Goal: Navigation & Orientation: Find specific page/section

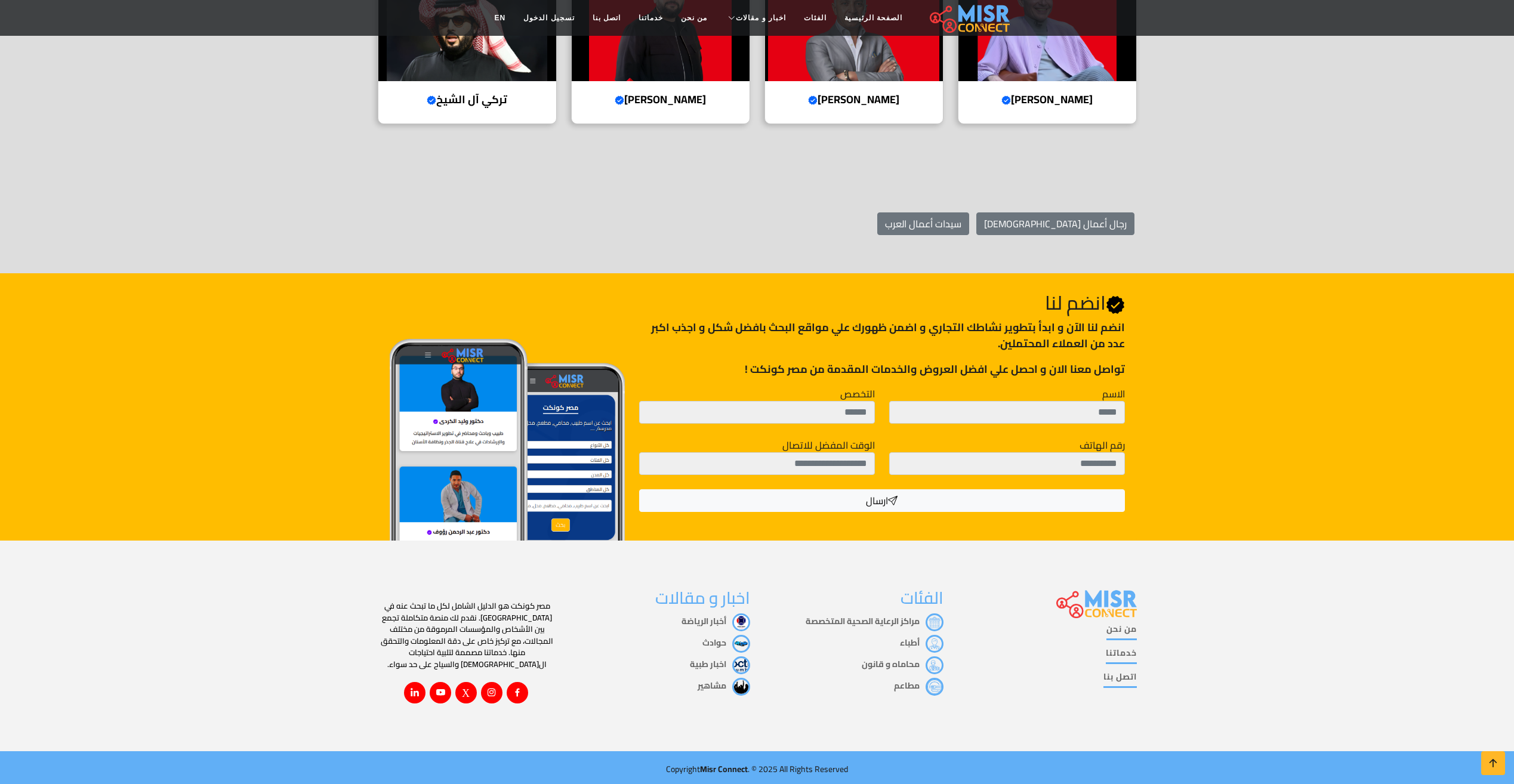
scroll to position [1586, 0]
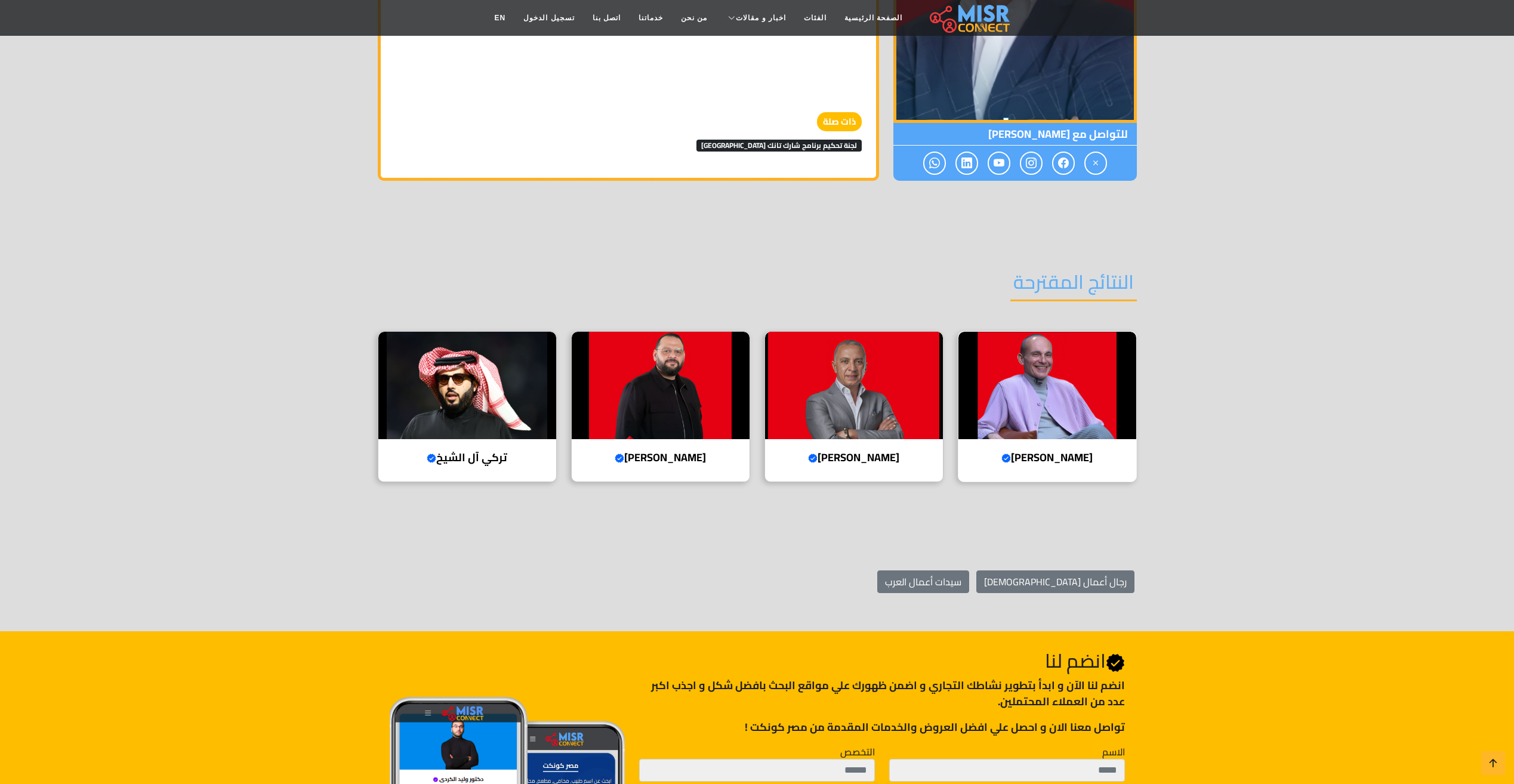
drag, startPoint x: 1032, startPoint y: 408, endPoint x: 1018, endPoint y: 417, distance: 16.6
click at [1032, 408] on img at bounding box center [1047, 385] width 178 height 107
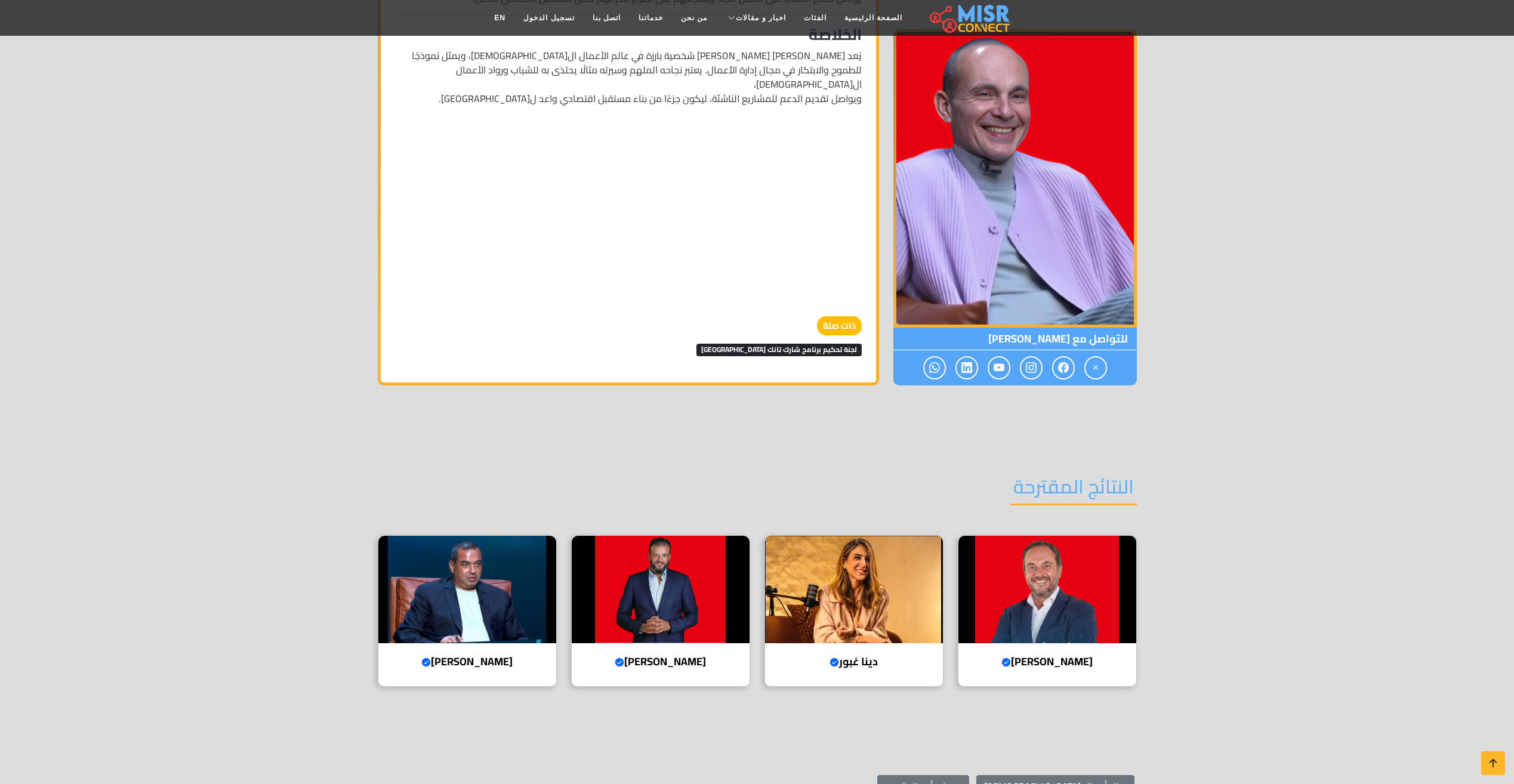
scroll to position [1551, 0]
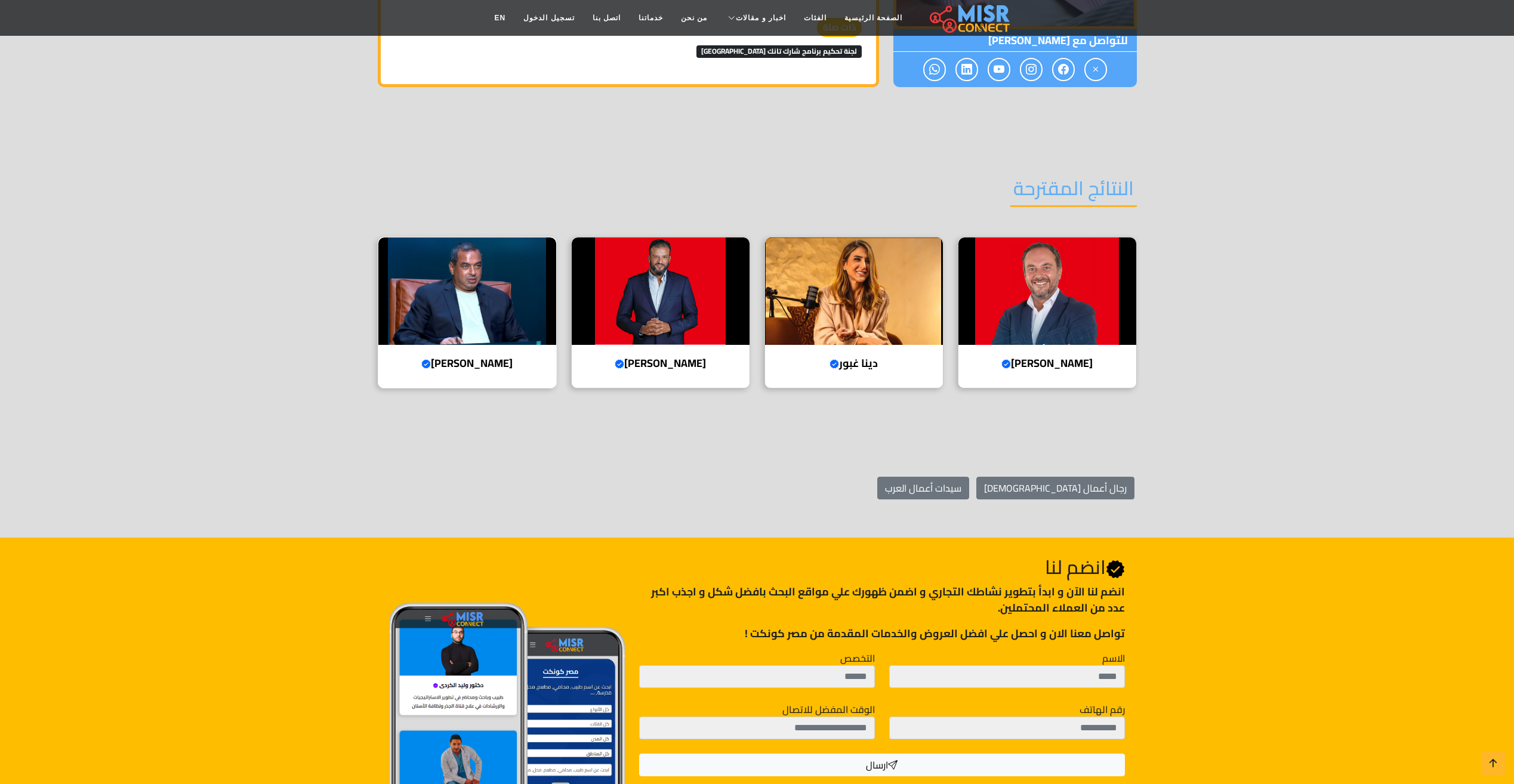
click at [458, 247] on img at bounding box center [467, 291] width 178 height 107
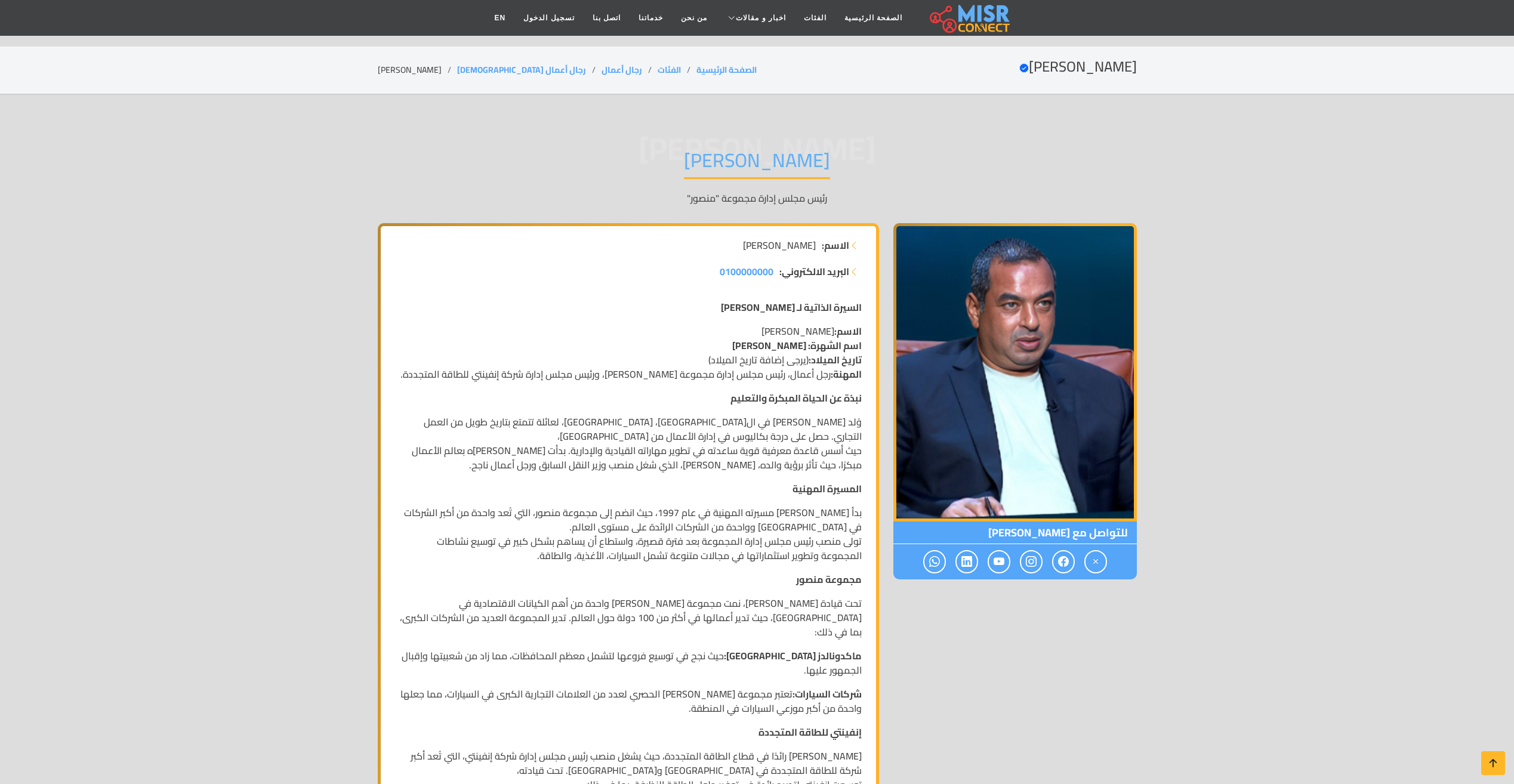
scroll to position [298, 0]
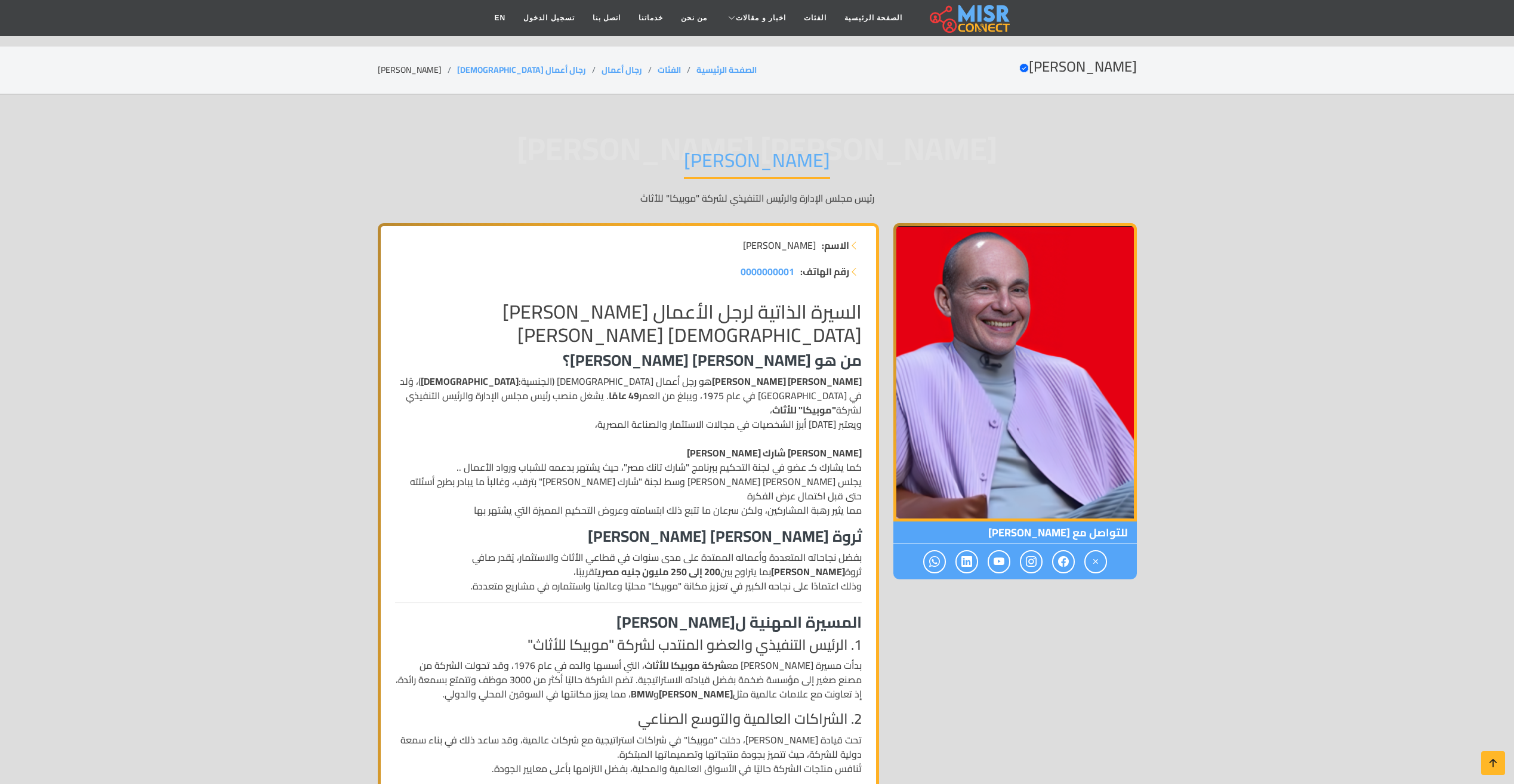
scroll to position [1551, 0]
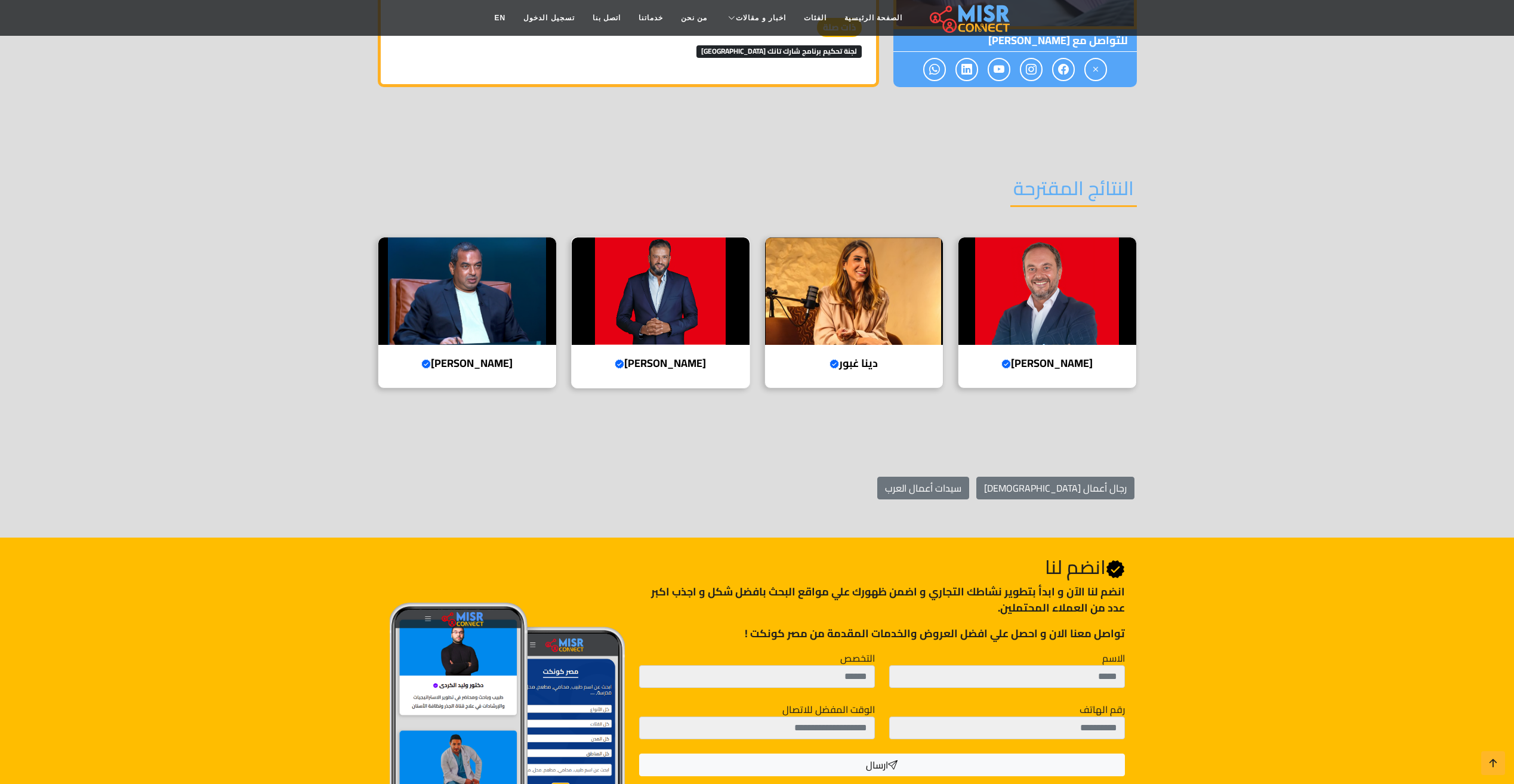
click at [678, 252] on img at bounding box center [660, 291] width 178 height 107
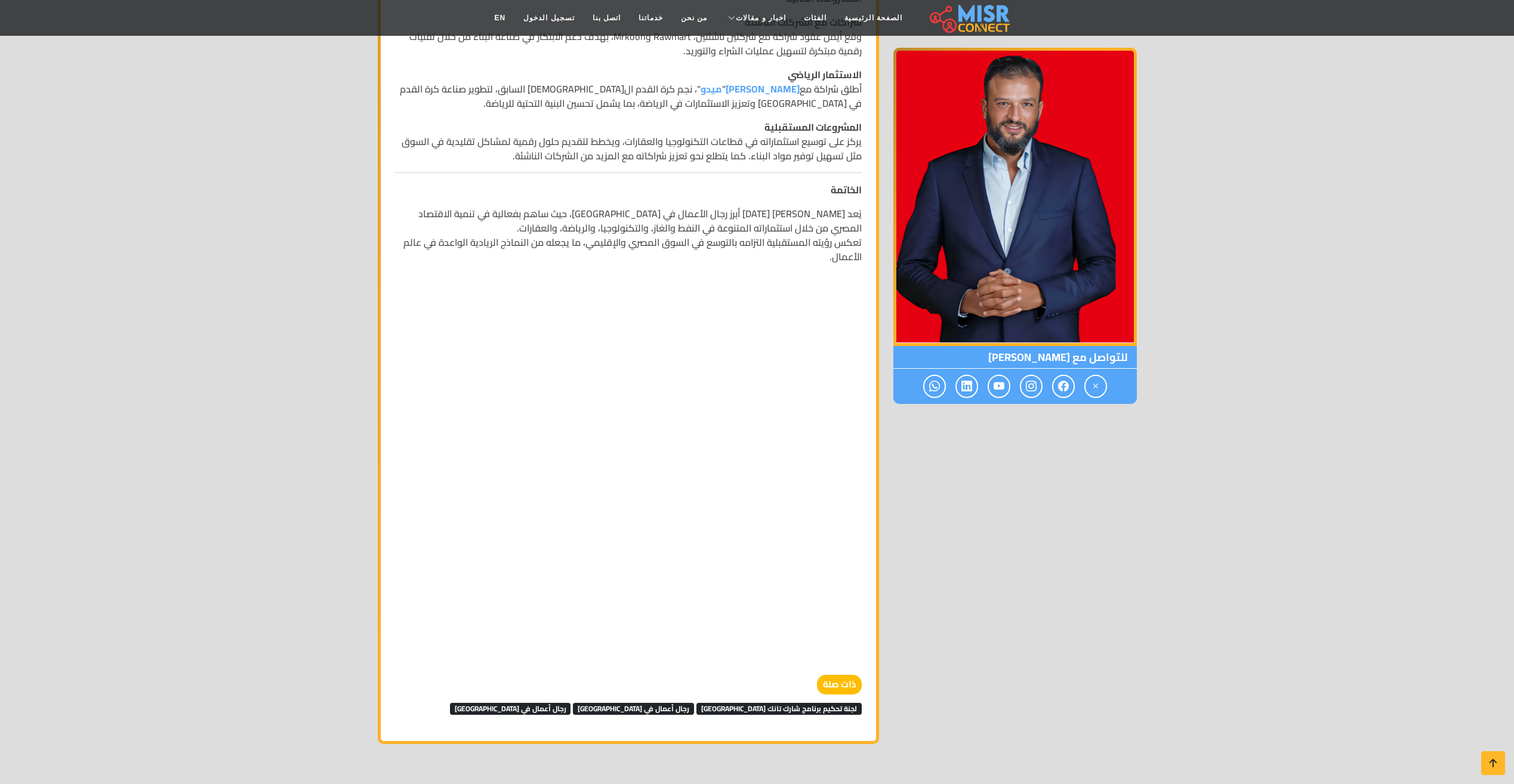
scroll to position [1312, 0]
